Goal: Task Accomplishment & Management: Use online tool/utility

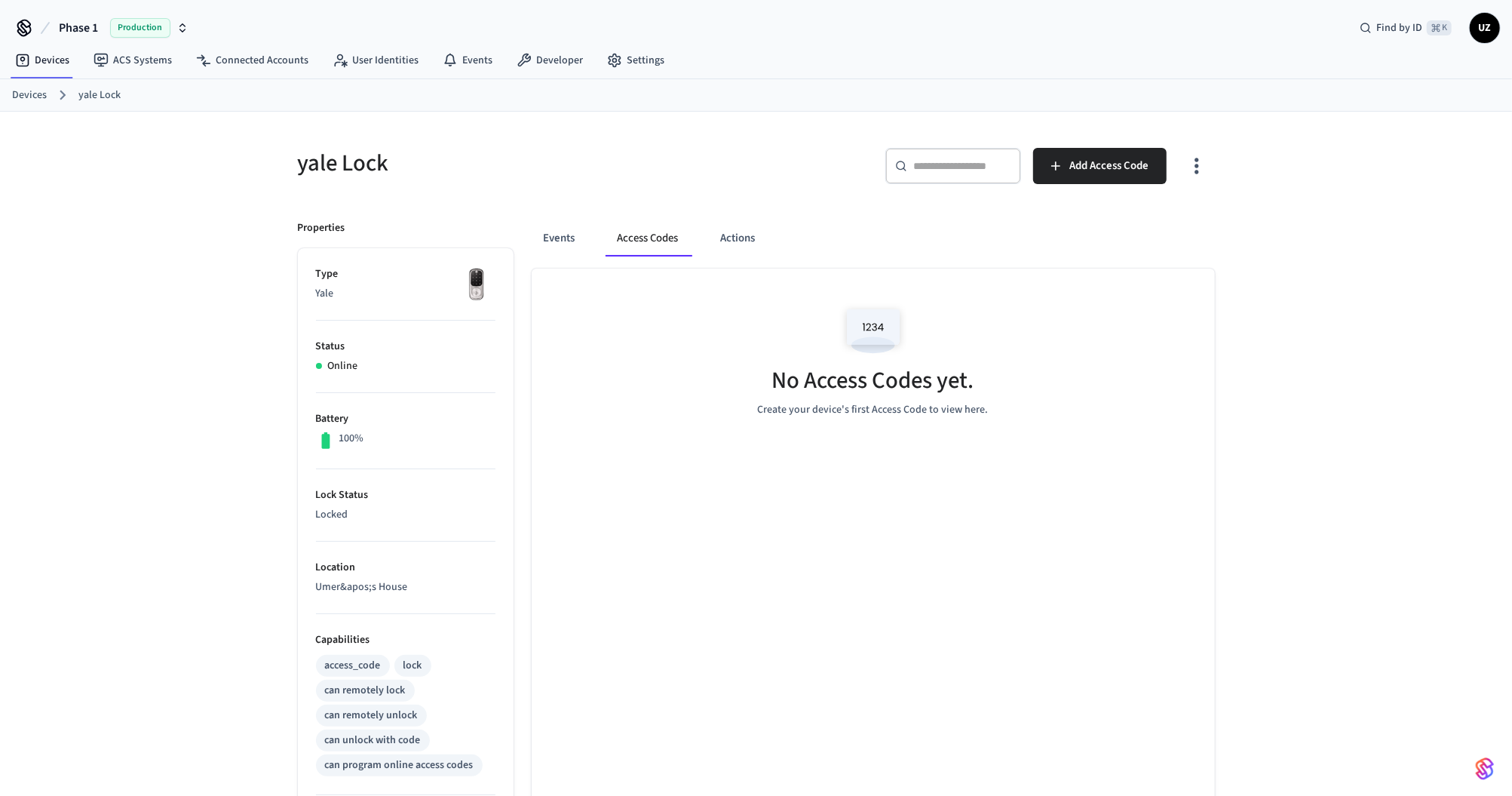
click at [762, 385] on div "No Access Codes yet. Create your device's first Access Code to view here." at bounding box center [873, 358] width 684 height 180
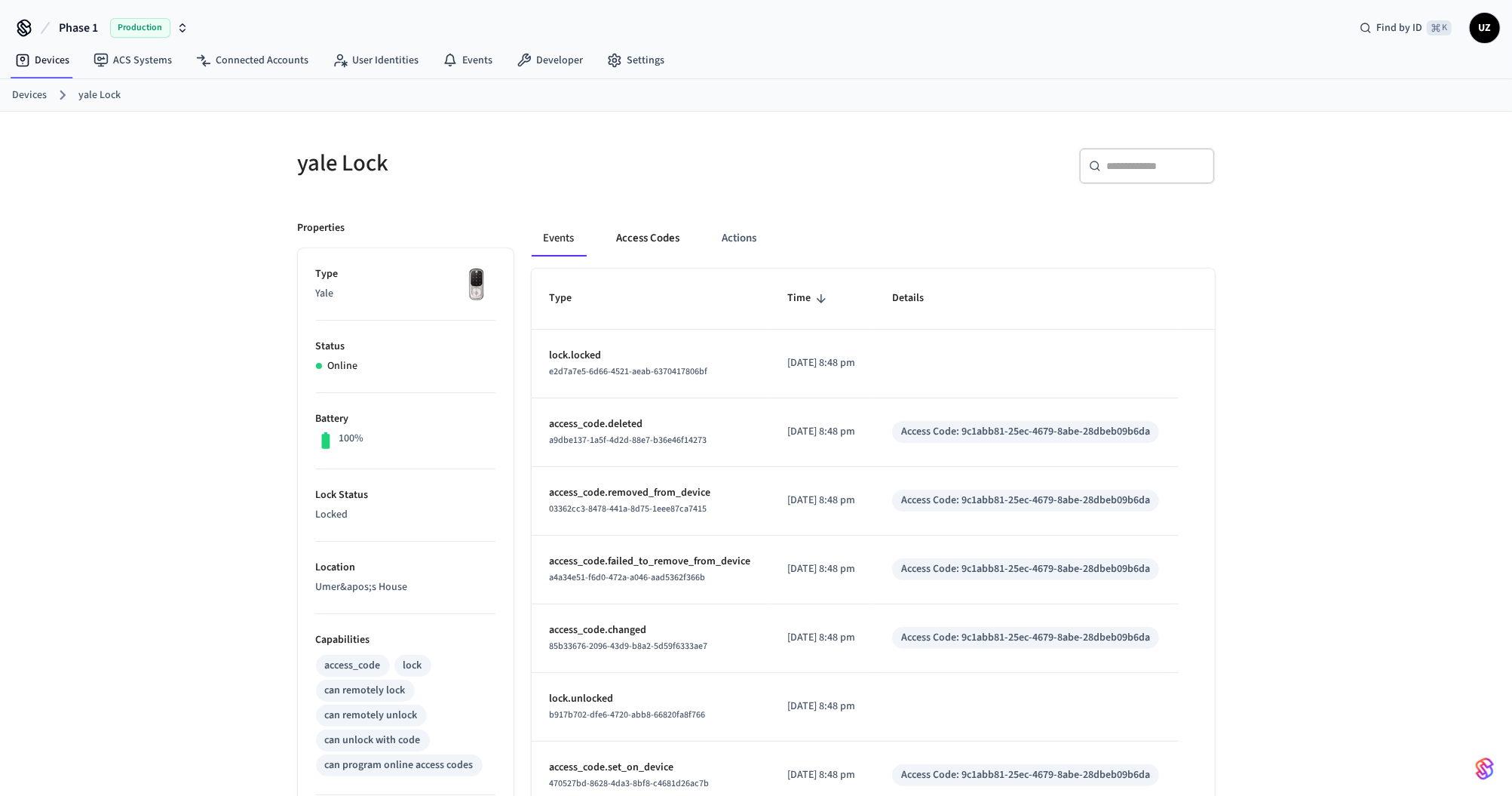
click at [670, 237] on button "Access Codes" at bounding box center [649, 238] width 88 height 37
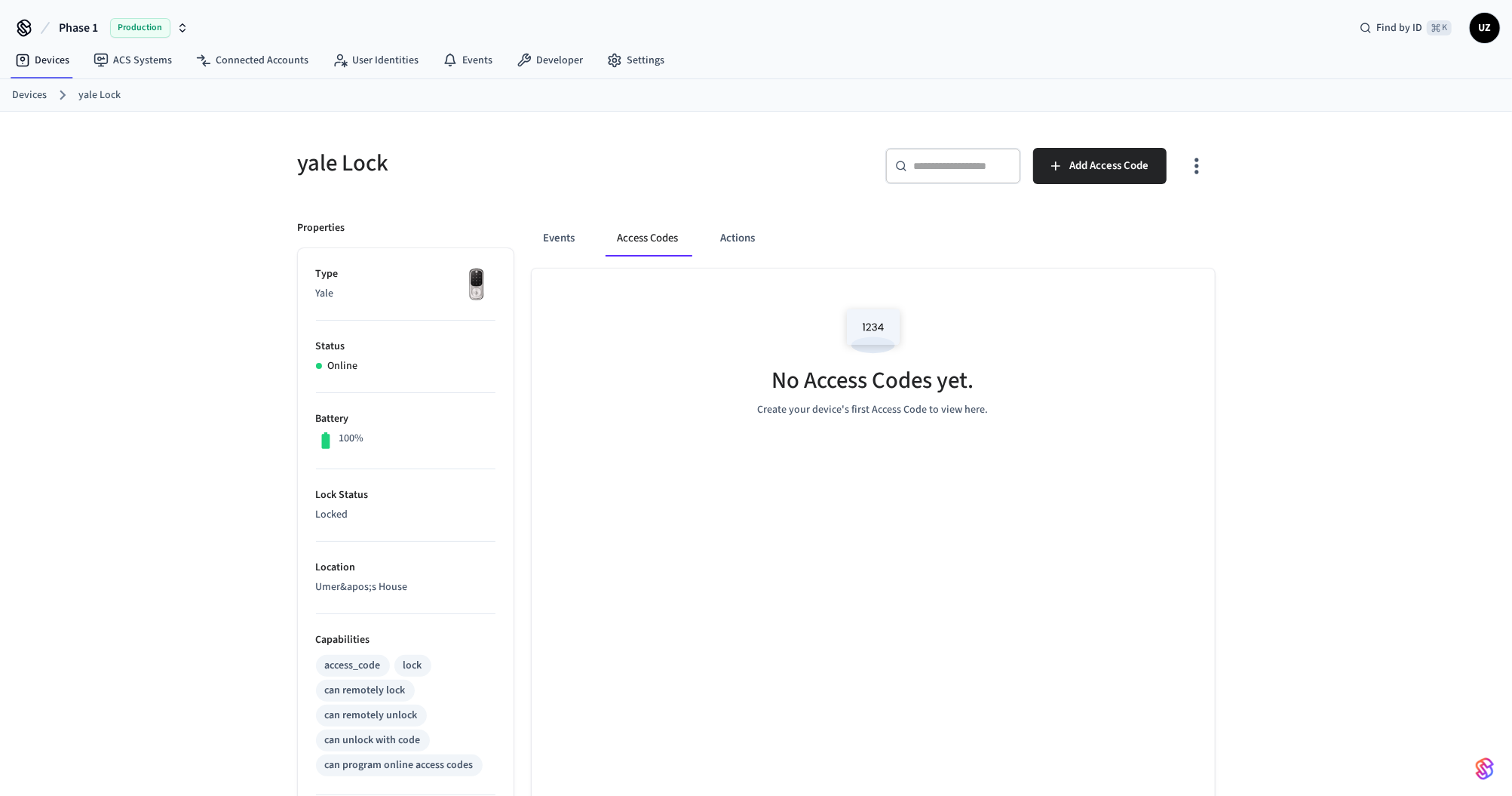
click at [689, 452] on div "No Access Codes yet. Create your device's first Access Code to view here." at bounding box center [873, 685] width 684 height 834
click at [788, 161] on div "​ ​ Add Access Code" at bounding box center [990, 172] width 450 height 48
click at [757, 428] on div "No Access Codes yet. Create your device's first Access Code to view here." at bounding box center [873, 358] width 684 height 180
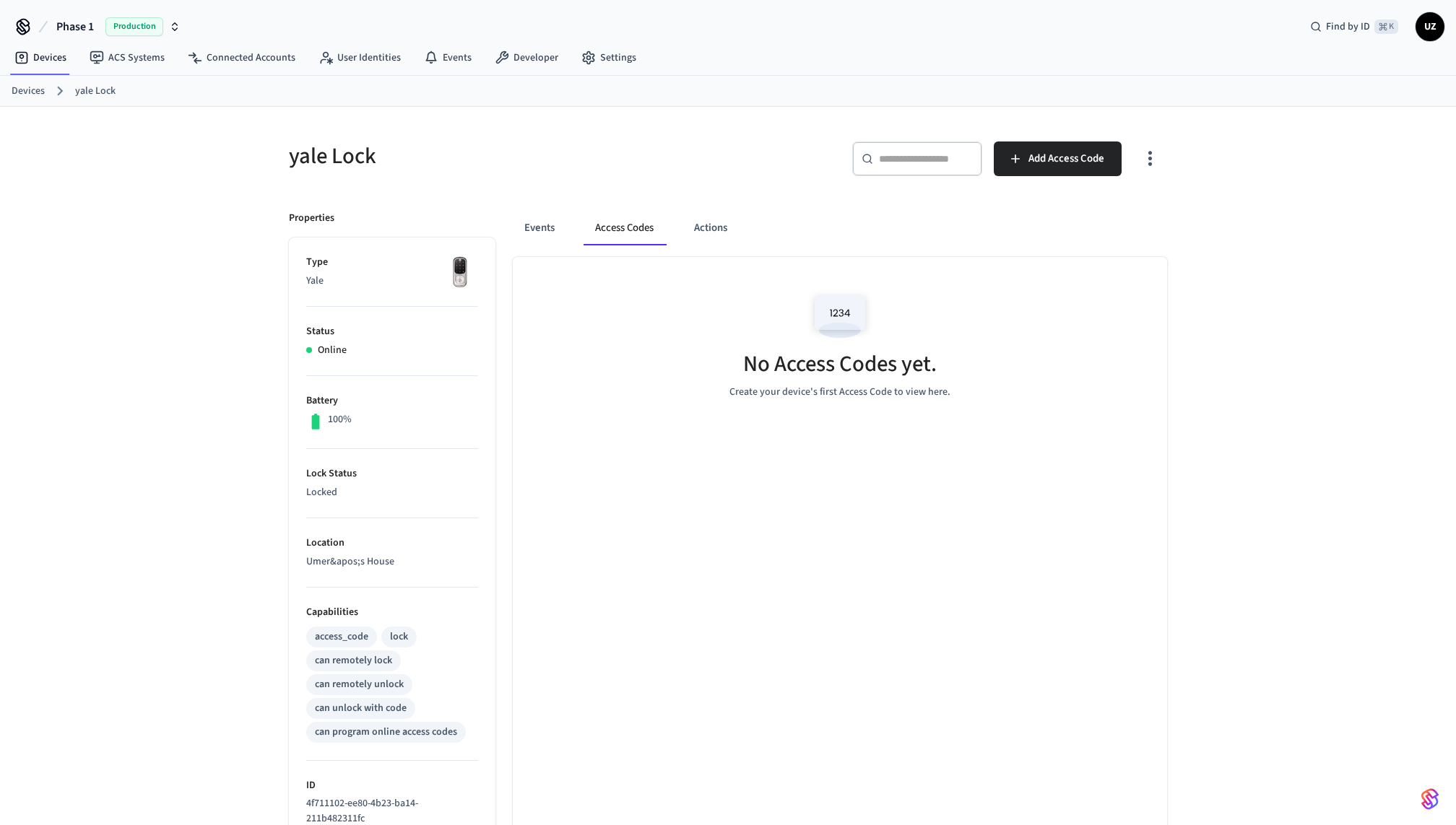
click at [658, 158] on h5 "yale Lock" at bounding box center [504, 156] width 431 height 30
click at [530, 249] on div "Events Access Codes Actions" at bounding box center [840, 233] width 655 height 46
click at [540, 233] on button "Events" at bounding box center [540, 228] width 54 height 35
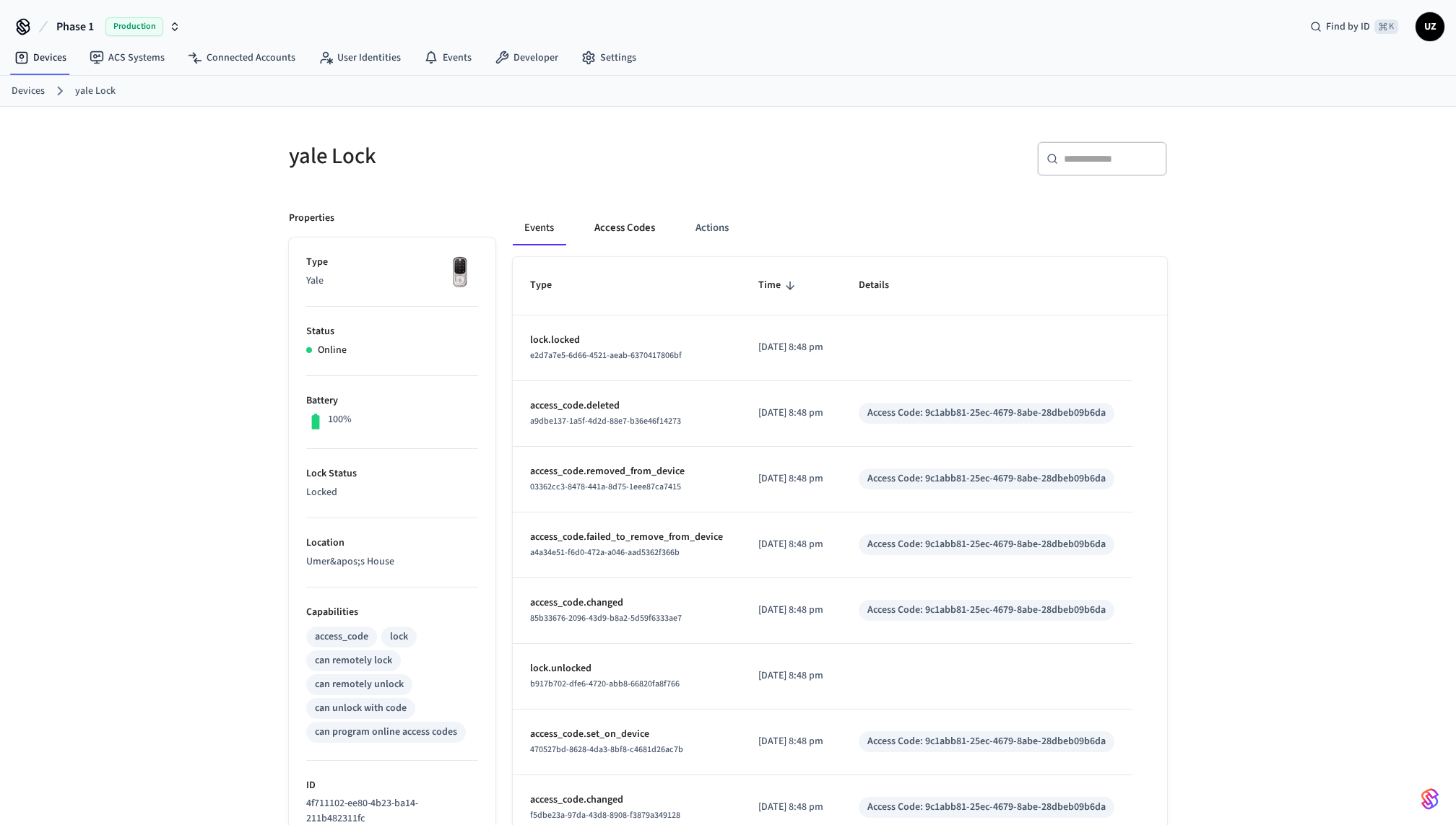
click at [616, 233] on button "Access Codes" at bounding box center [625, 228] width 84 height 35
